Goal: Task Accomplishment & Management: Complete application form

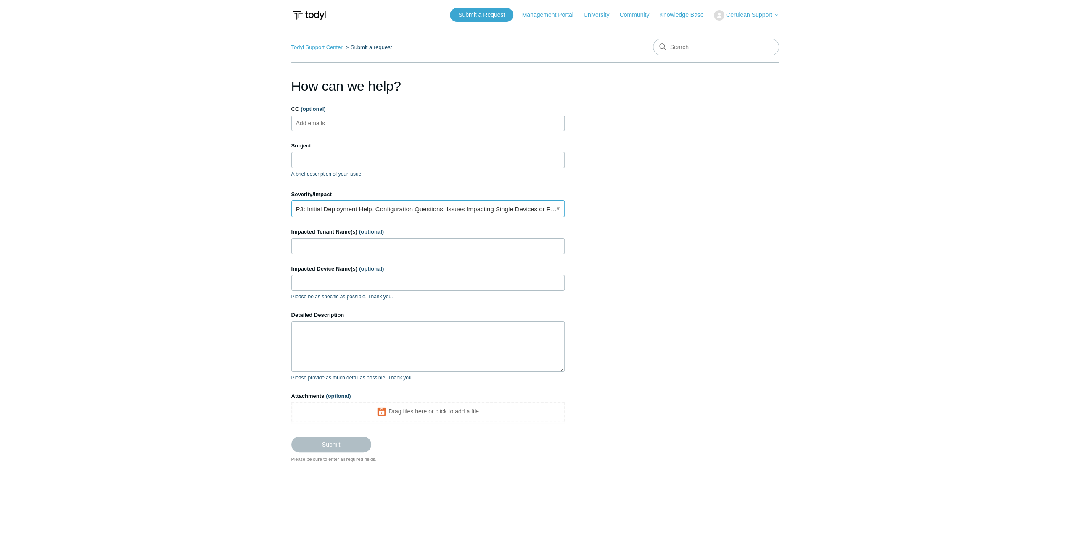
click at [392, 210] on link "P3: Initial Deployment Help, Configuration Questions, Issues Impacting Single D…" at bounding box center [427, 208] width 273 height 17
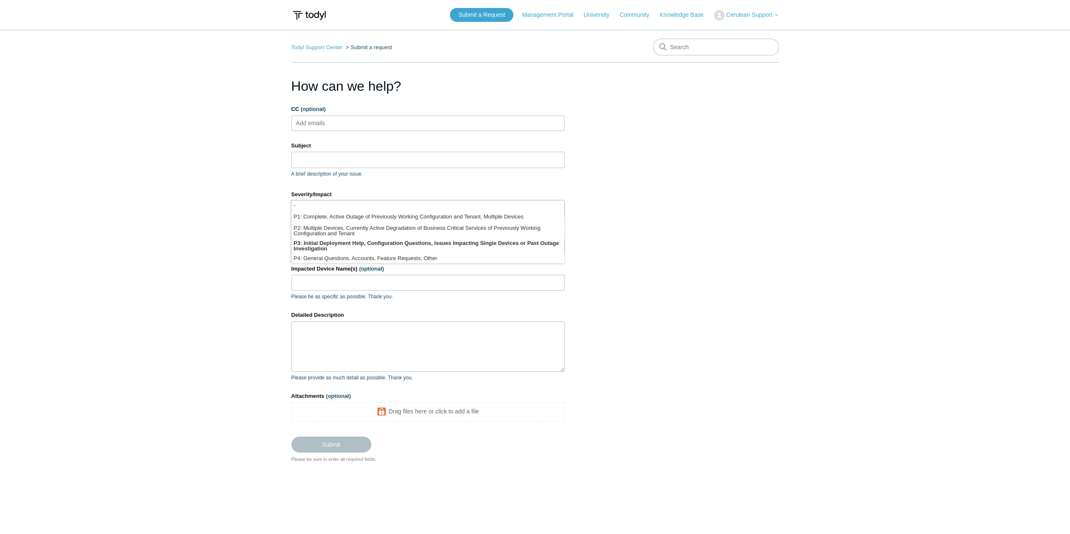
click at [738, 224] on section "How can we help? CC (optional) Add emails Subject A brief description of your i…" at bounding box center [535, 269] width 488 height 387
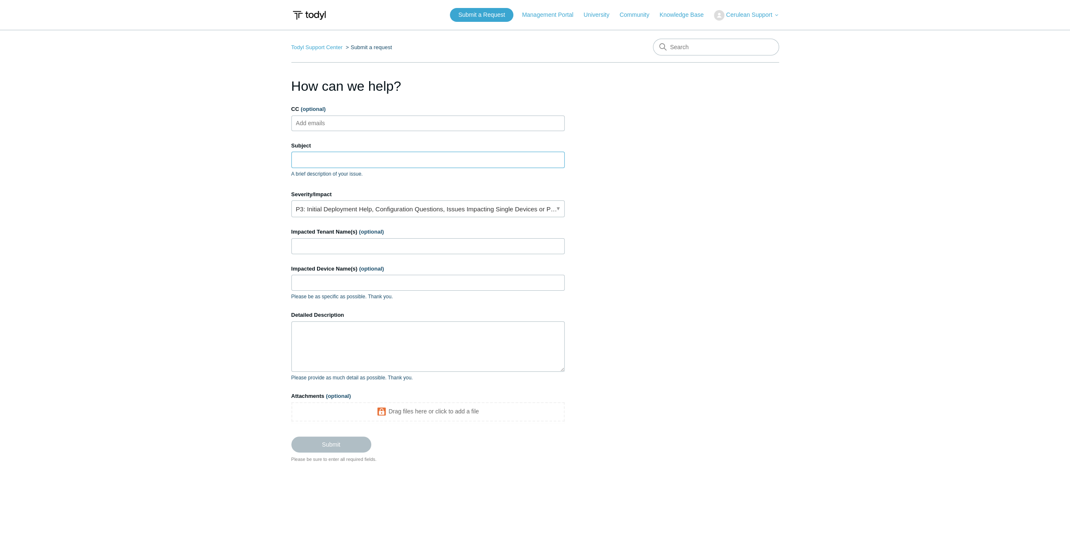
click at [398, 153] on input "Subject" at bounding box center [427, 160] width 273 height 16
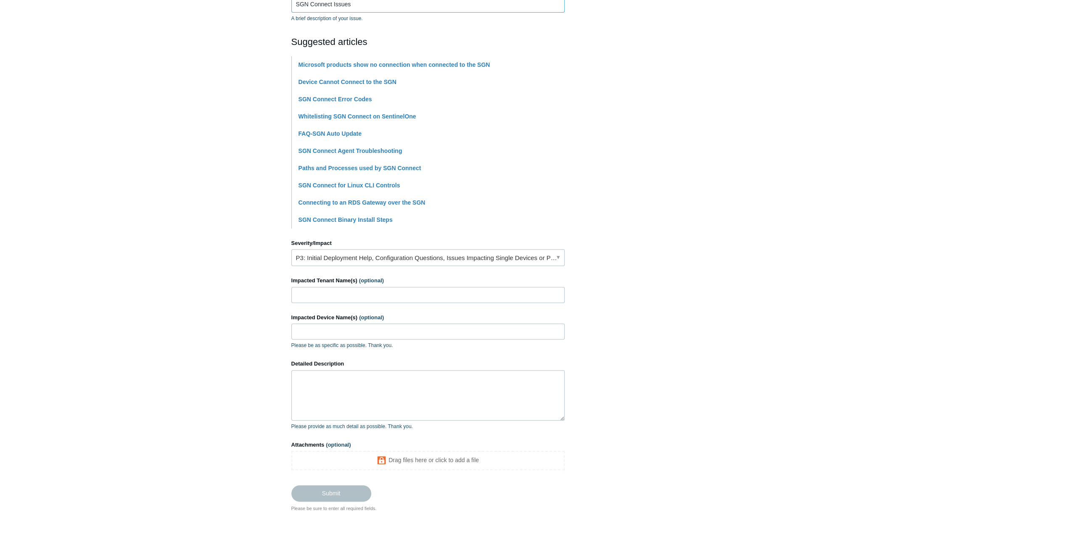
scroll to position [190, 0]
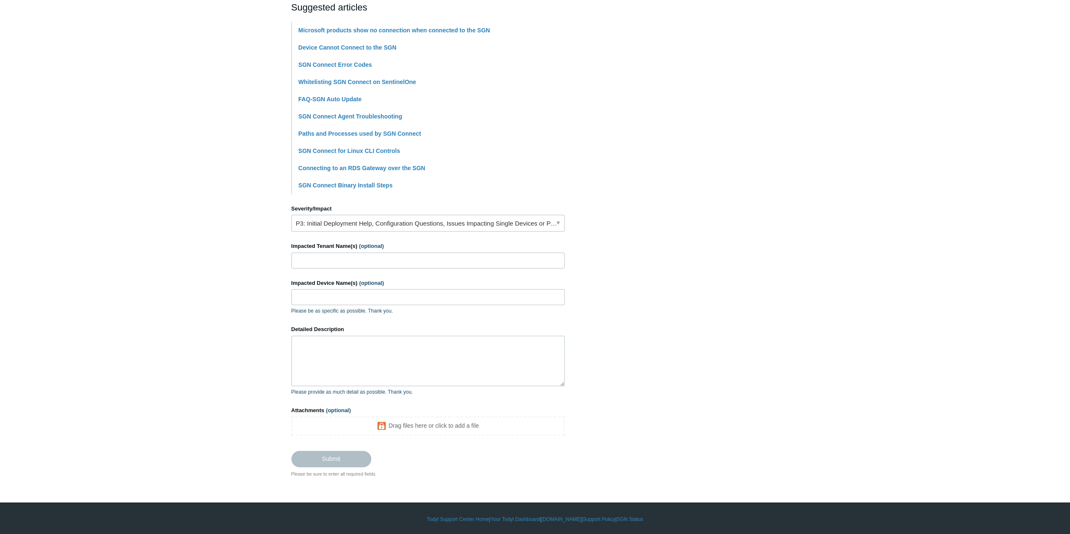
type input "SGN Connect Issues"
click at [390, 259] on input "Impacted Tenant Name(s) (optional)" at bounding box center [427, 261] width 273 height 16
type input "[PERSON_NAME]"
click at [362, 295] on input "Impacted Device Name(s) (optional)" at bounding box center [427, 297] width 273 height 16
click at [379, 357] on textarea "Detailed Description" at bounding box center [427, 361] width 273 height 50
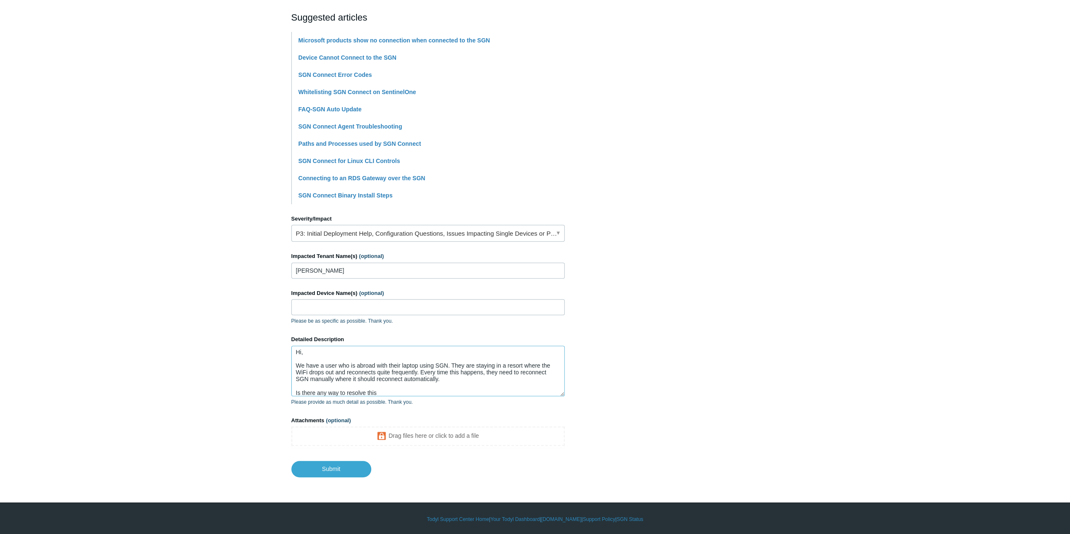
scroll to position [6, 0]
click at [438, 380] on textarea "Hi, We have a user who is abroad with their laptop using SGN. They are staying …" at bounding box center [427, 371] width 273 height 50
click at [395, 391] on textarea "Hi, We have a user who is abroad with their laptop using SGN. They are staying …" at bounding box center [427, 371] width 273 height 50
drag, startPoint x: 446, startPoint y: 374, endPoint x: 438, endPoint y: 374, distance: 7.6
click at [438, 374] on textarea "Hi, We have a user who is abroad with their laptop using SGN. They are staying …" at bounding box center [427, 371] width 273 height 50
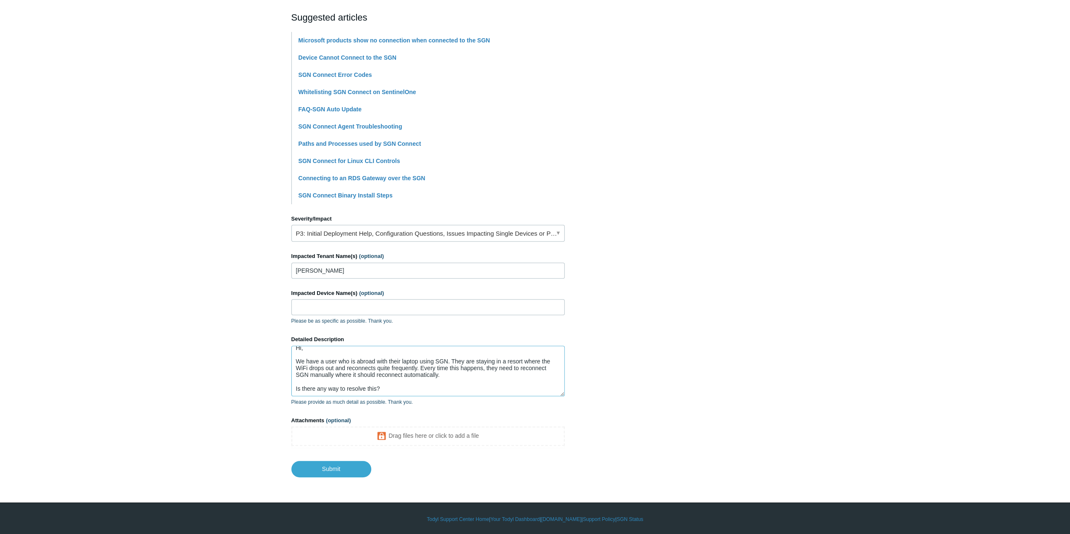
click at [352, 374] on textarea "Hi, We have a user who is abroad with their laptop using SGN. They are staying …" at bounding box center [427, 371] width 273 height 50
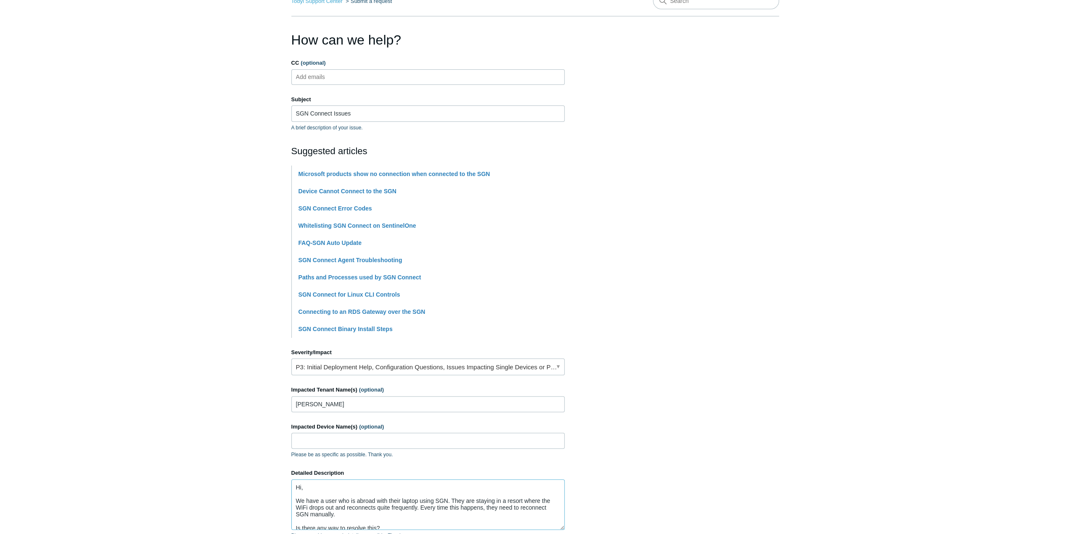
scroll to position [0, 0]
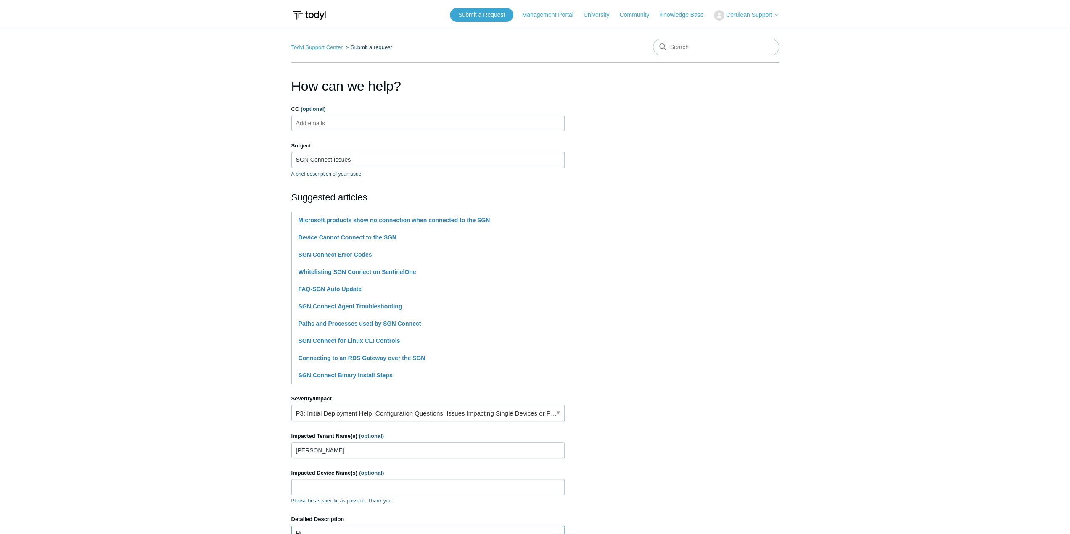
type textarea "Hi, We have a user who is abroad with their laptop using SGN. They are staying …"
click at [467, 120] on ul "Add emails" at bounding box center [427, 124] width 273 height 16
click at [778, 17] on icon at bounding box center [776, 15] width 5 height 5
click at [778, 14] on icon at bounding box center [776, 15] width 5 height 5
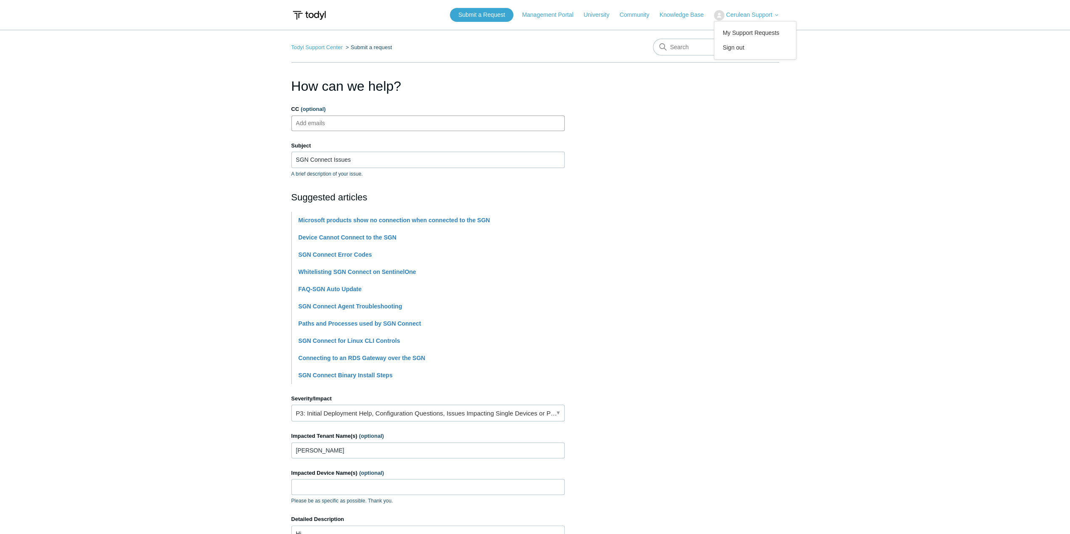
click at [308, 125] on input "CC (optional)" at bounding box center [318, 123] width 50 height 13
type input "[PERSON_NAME]"
click at [343, 126] on span "close" at bounding box center [344, 124] width 3 height 10
type input "[PERSON_NAME][EMAIL_ADDRESS][DOMAIN_NAME]"
click at [723, 183] on section "How can we help? CC (optional) [PERSON_NAME][EMAIL_ADDRESS][DOMAIN_NAME] Subjec…" at bounding box center [535, 366] width 488 height 581
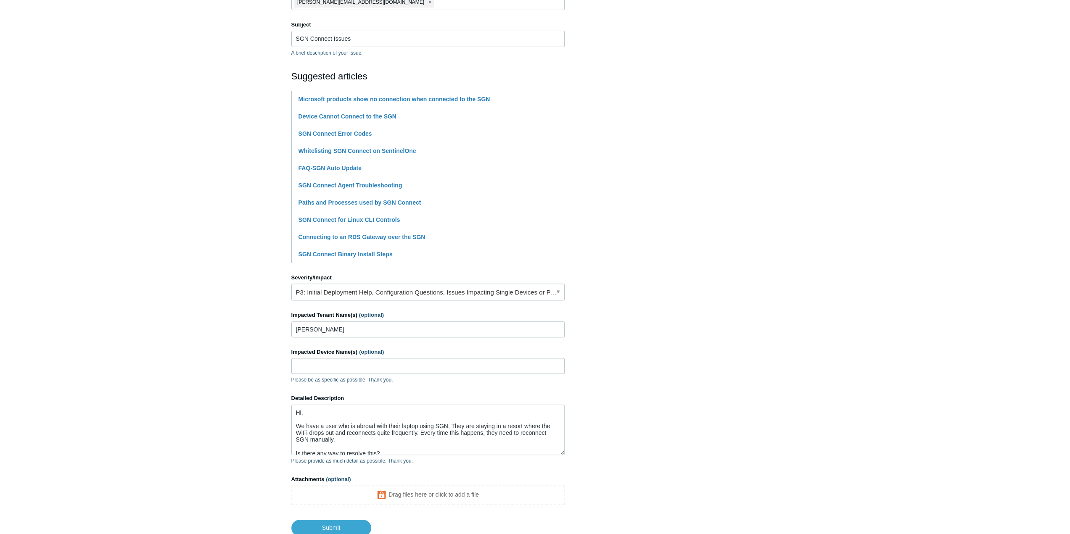
scroll to position [180, 0]
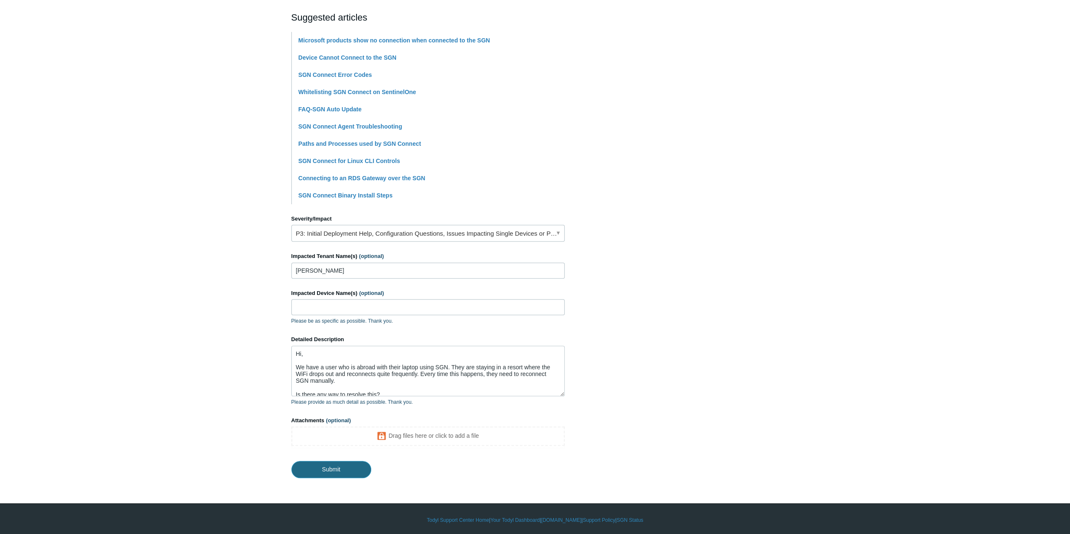
click at [330, 472] on input "Submit" at bounding box center [331, 469] width 80 height 17
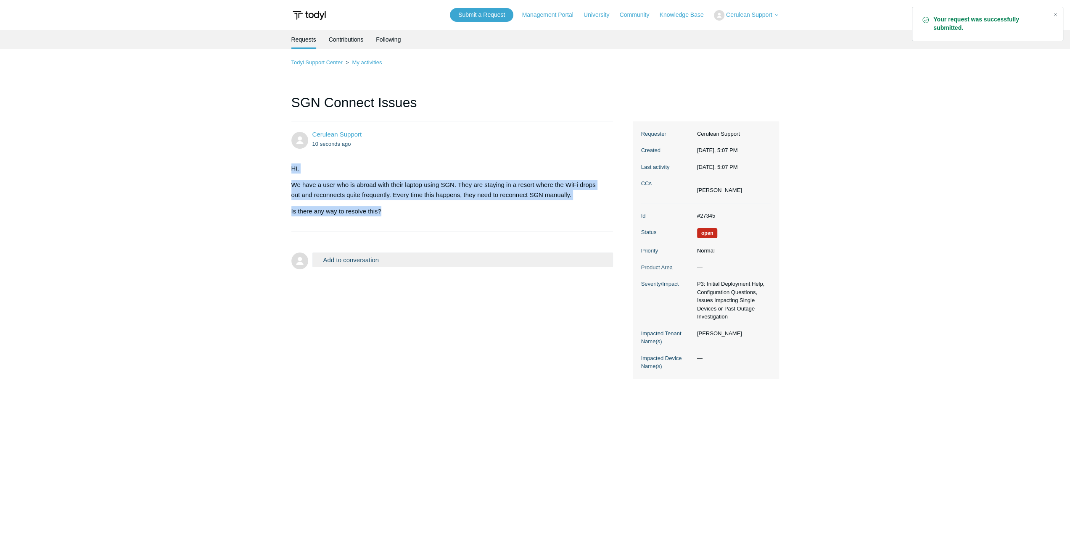
drag, startPoint x: 292, startPoint y: 166, endPoint x: 429, endPoint y: 211, distance: 144.3
click at [429, 211] on div "Hi, We have a user who is abroad with their laptop using SGN. They are staying …" at bounding box center [448, 189] width 314 height 53
copy div "Hi, We have a user who is abroad with their laptop using SGN. They are staying …"
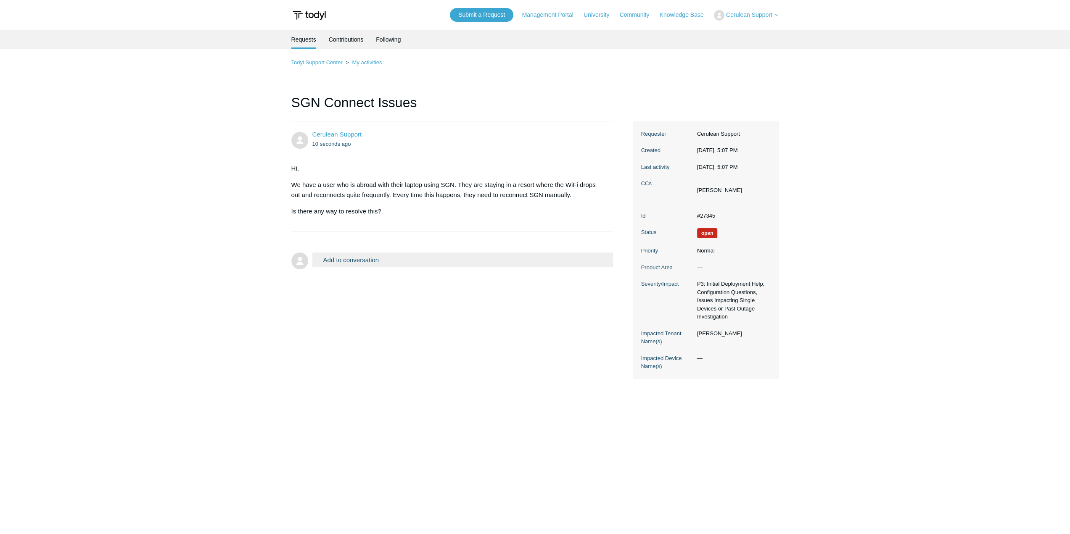
click at [894, 152] on main "Requests Contributions Following Todyl Support Center My activities SGN Connect…" at bounding box center [535, 270] width 1070 height 481
click at [875, 324] on main "Requests Contributions Following Todyl Support Center My activities SGN Connect…" at bounding box center [535, 270] width 1070 height 481
